Goal: Ask a question

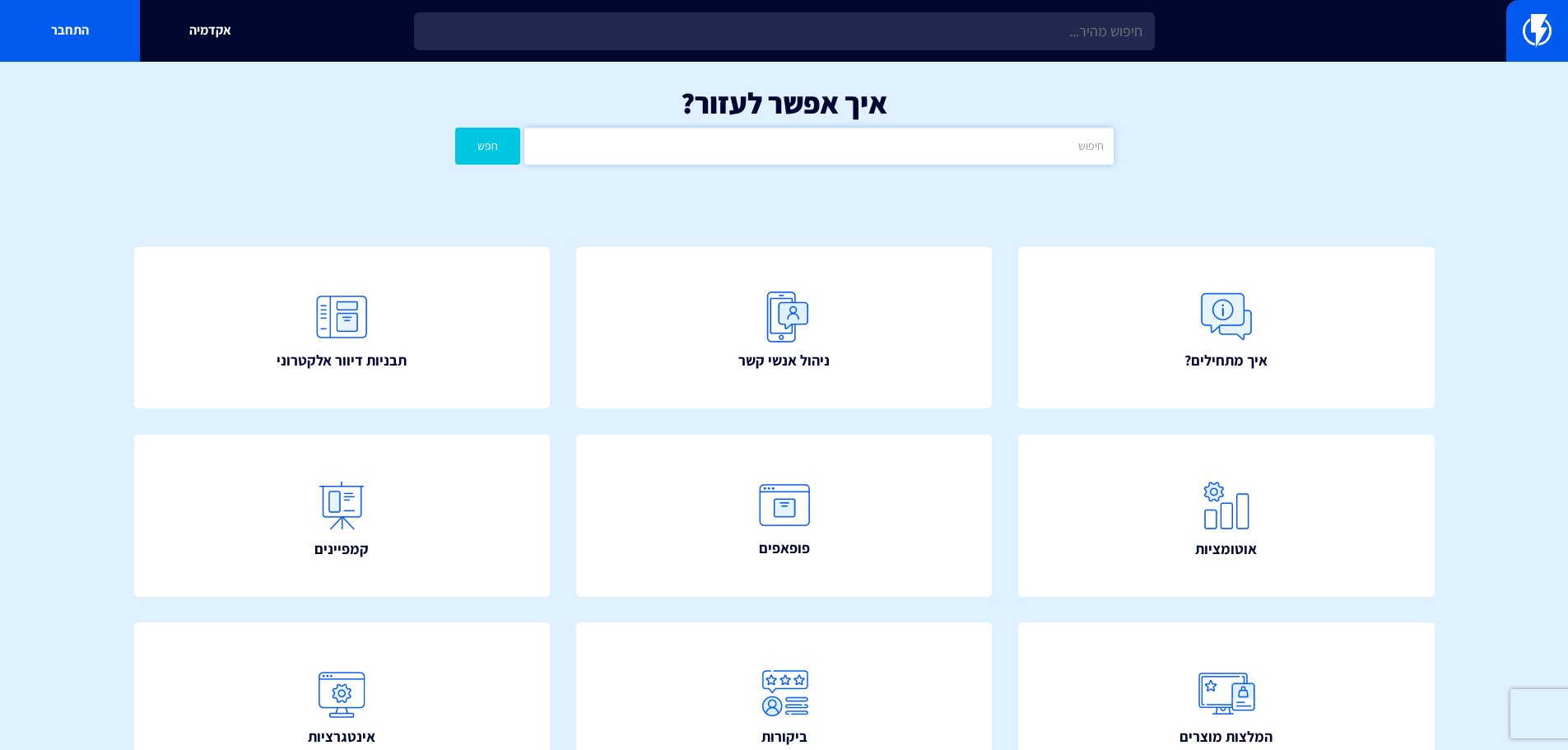
click at [831, 145] on input "text" at bounding box center [819, 146] width 589 height 37
type input "מוצרים בסל"
click at [455, 127] on button "חפש" at bounding box center [488, 146] width 66 height 37
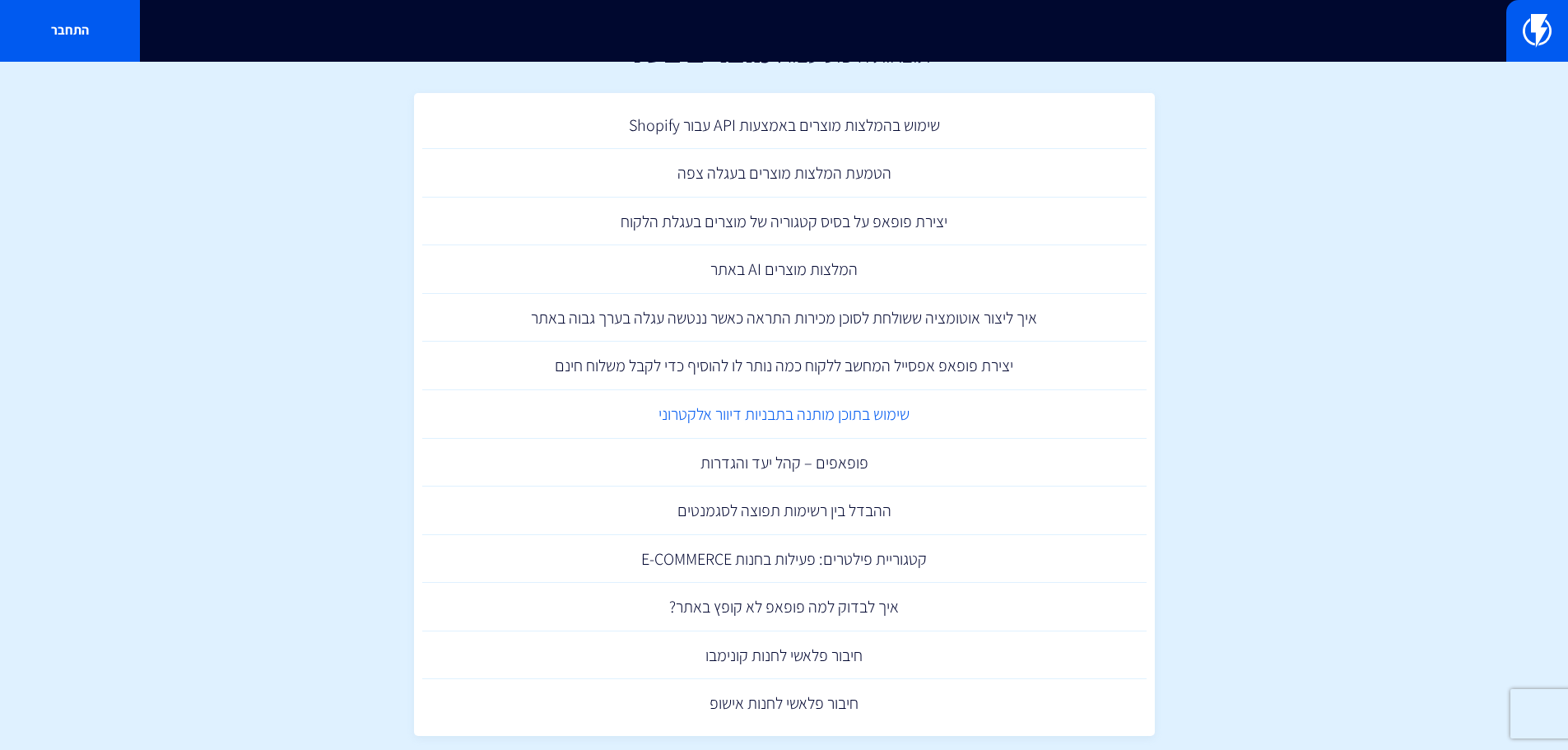
scroll to position [78, 0]
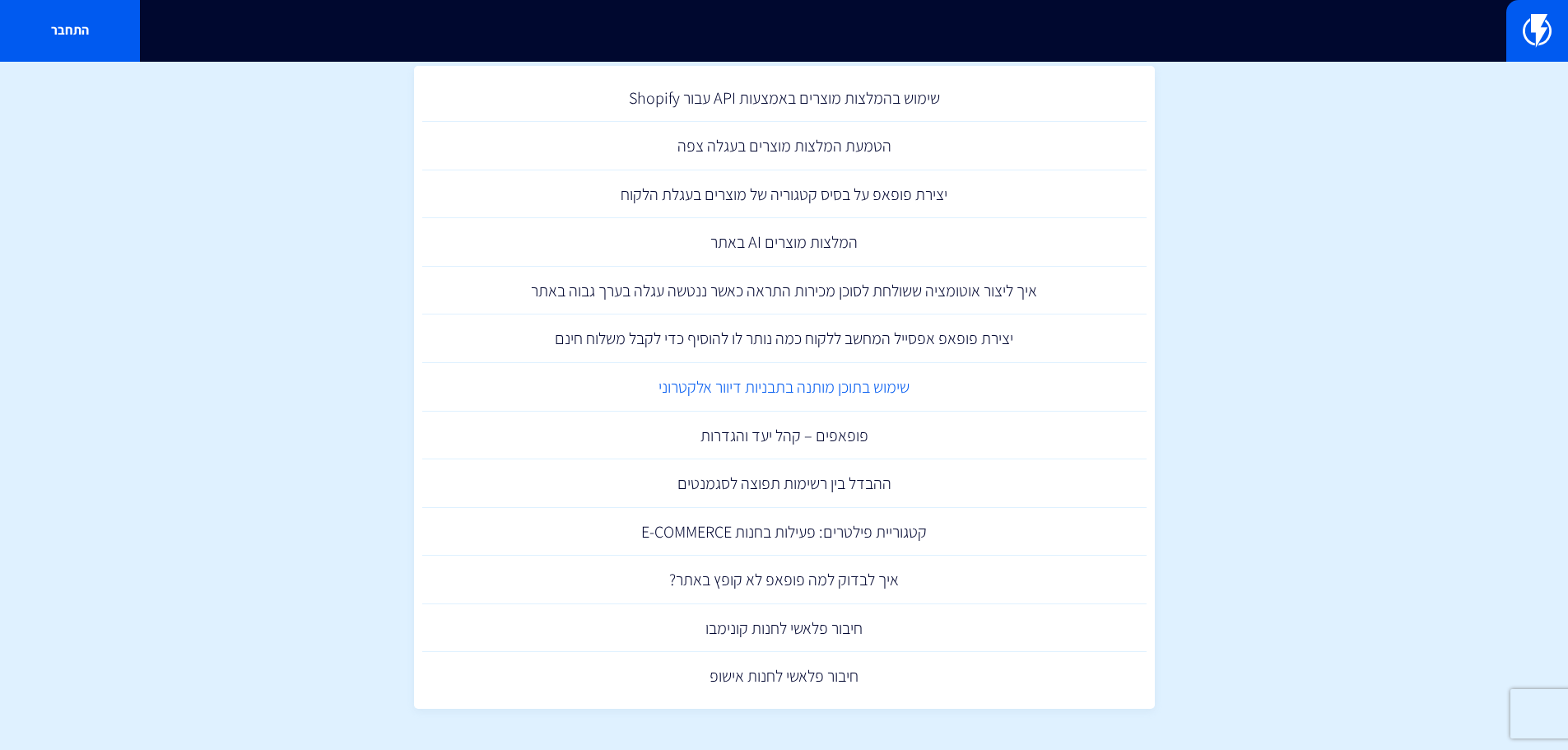
click at [870, 395] on link "שימוש בתוכן מותנה בתבניות דיוור אלקטרוני" at bounding box center [784, 387] width 724 height 49
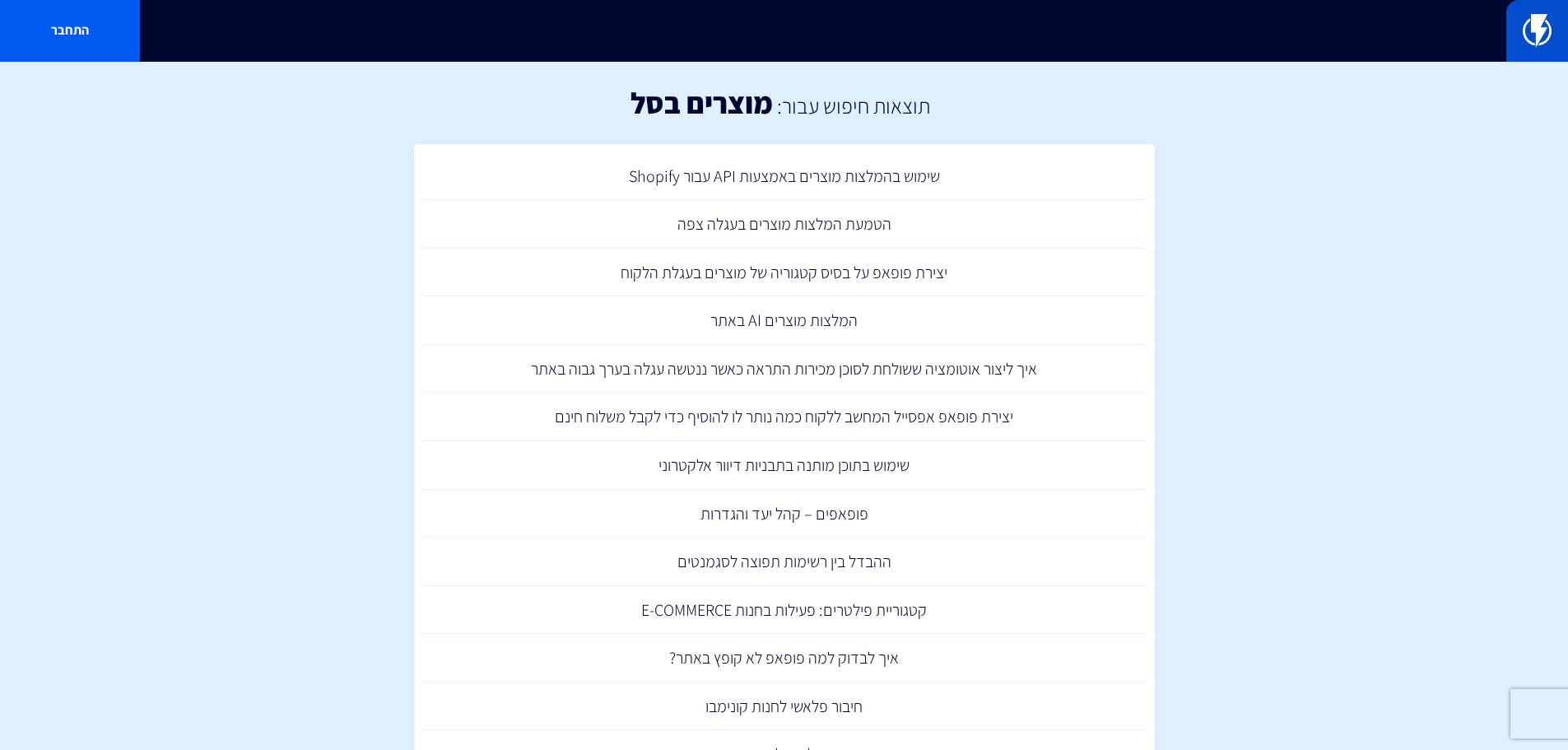
click at [1534, 35] on img at bounding box center [1538, 30] width 29 height 33
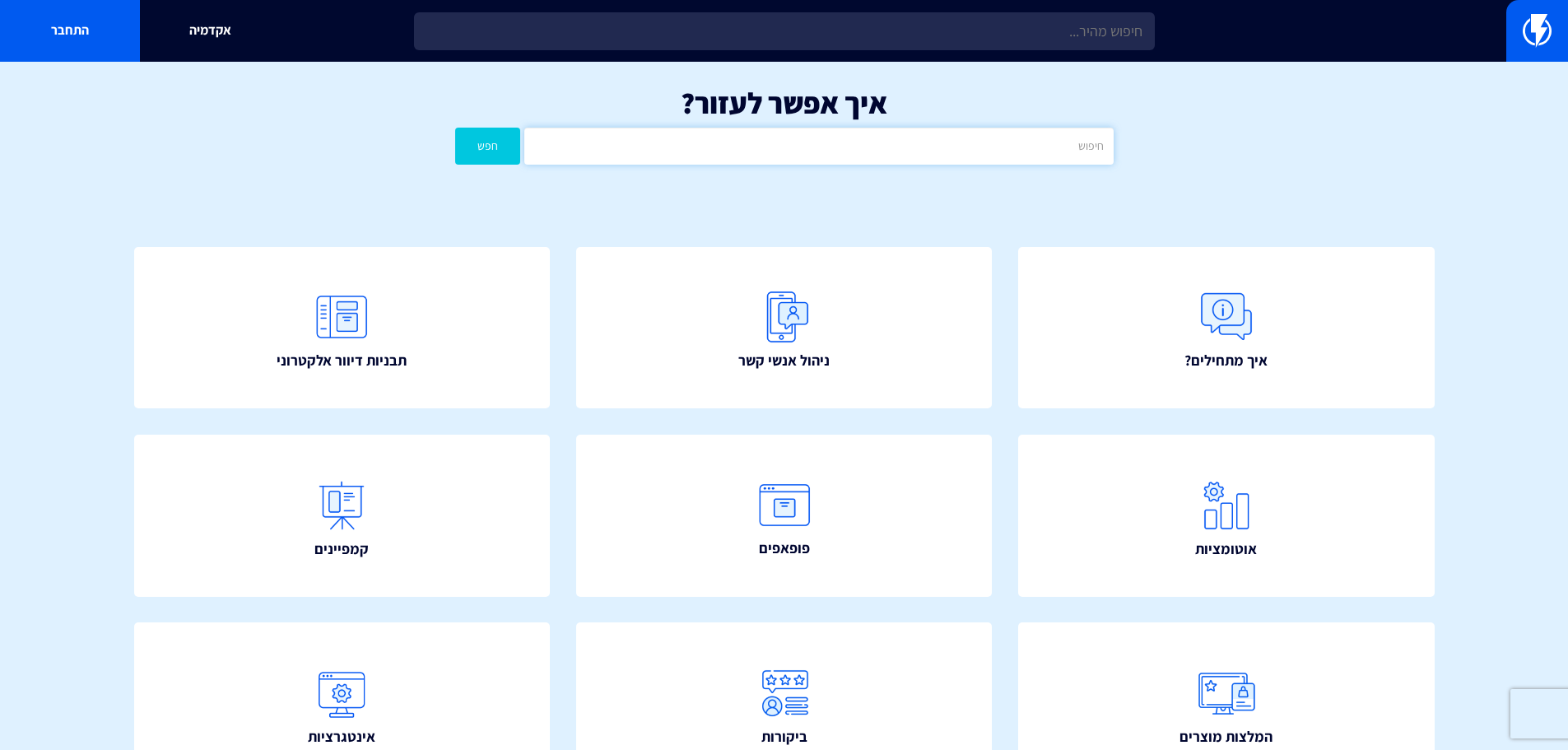
click at [959, 146] on input "text" at bounding box center [819, 146] width 589 height 37
